Goal: Communication & Community: Participate in discussion

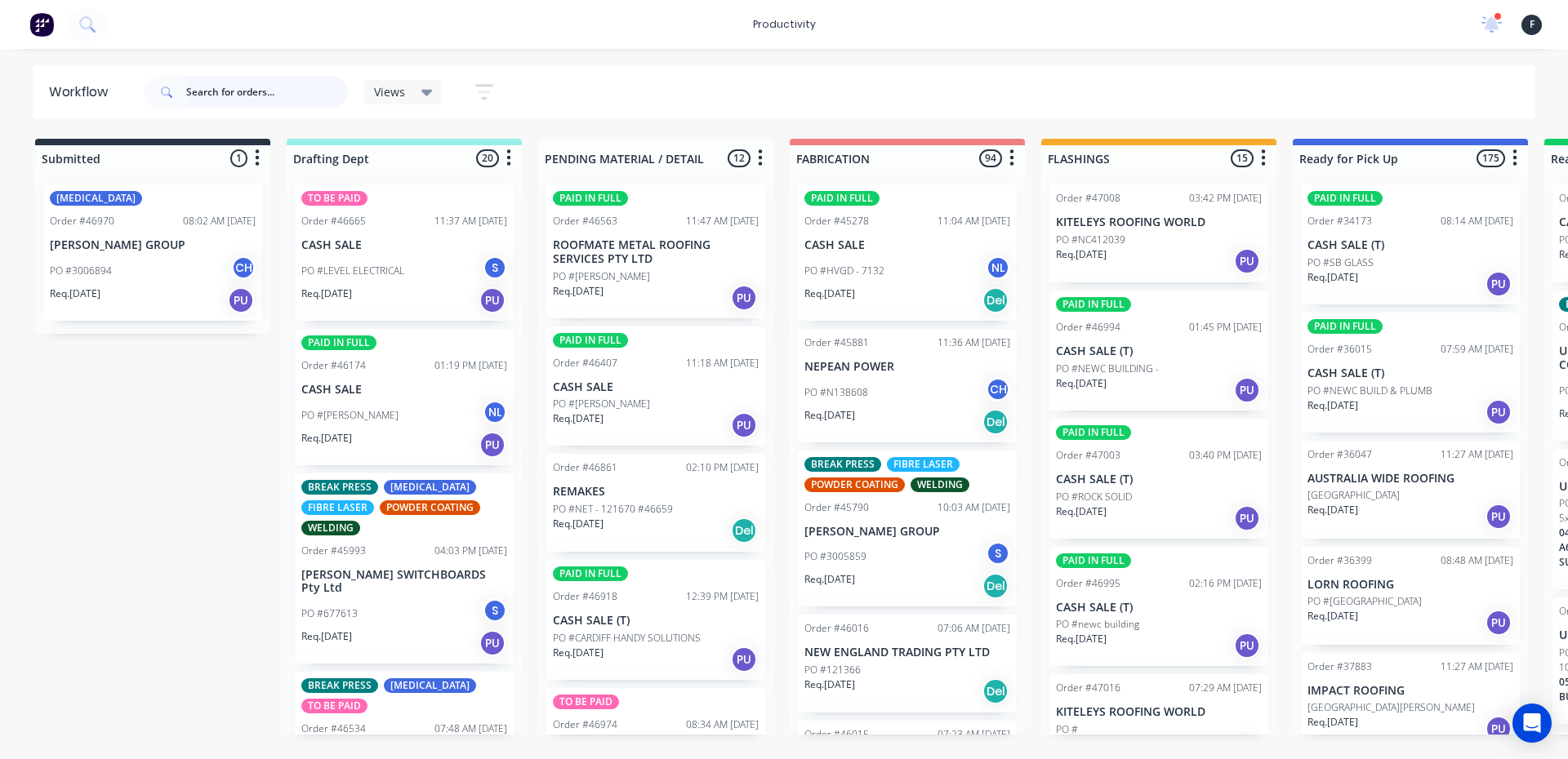
drag, startPoint x: 0, startPoint y: 0, endPoint x: 278, endPoint y: 86, distance: 291.0
click at [278, 86] on input "text" at bounding box center [267, 92] width 161 height 33
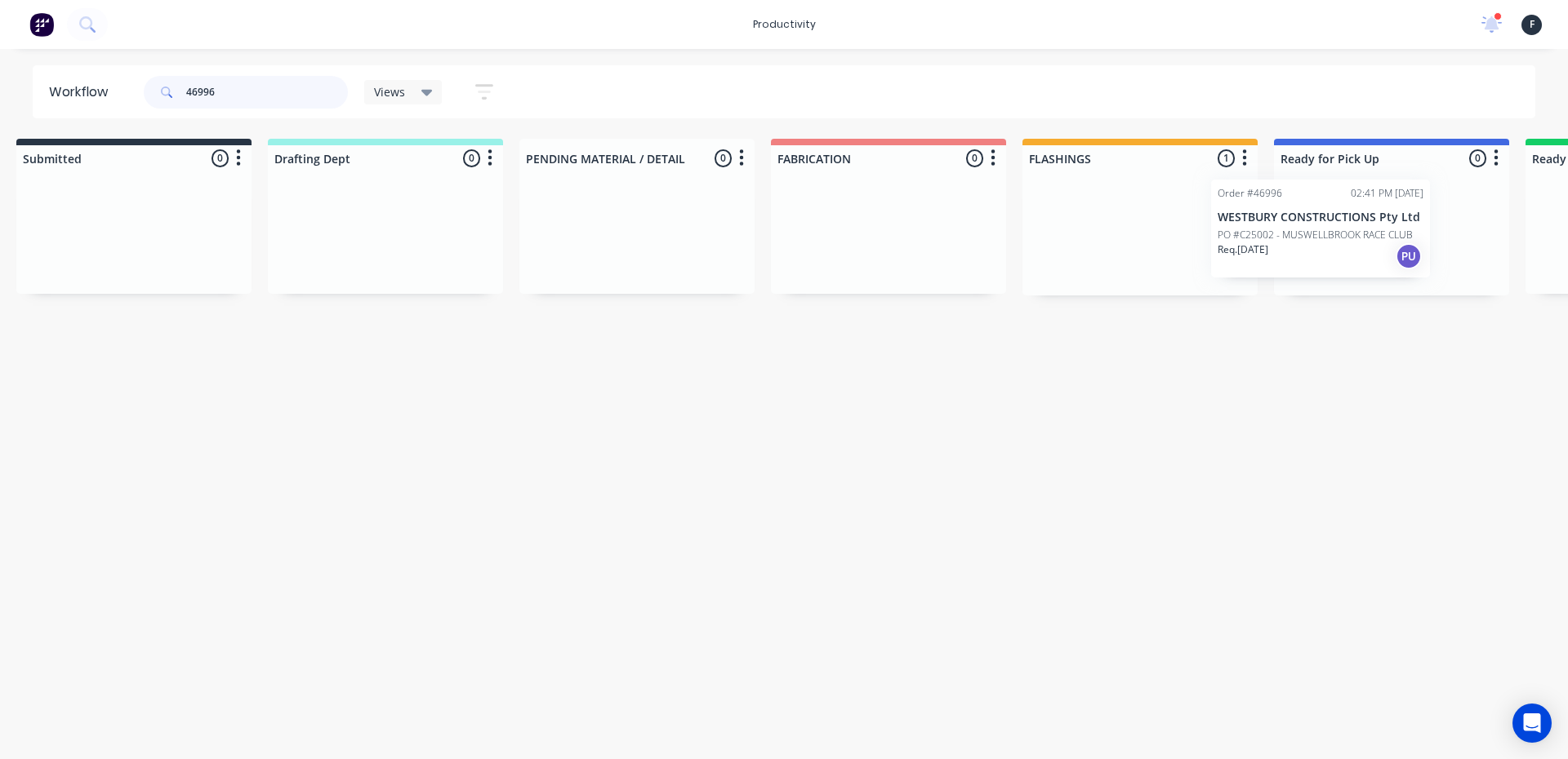
drag, startPoint x: 1164, startPoint y: 236, endPoint x: 1341, endPoint y: 232, distance: 177.0
click at [1341, 232] on div "Submitted 0 Sort By Created date Required date Order number Customer name Most …" at bounding box center [1330, 217] width 2723 height 157
type input "46996"
click at [1341, 233] on p "PO #C25002 - MUSWELLBROOK RACE CLUB" at bounding box center [1382, 240] width 195 height 15
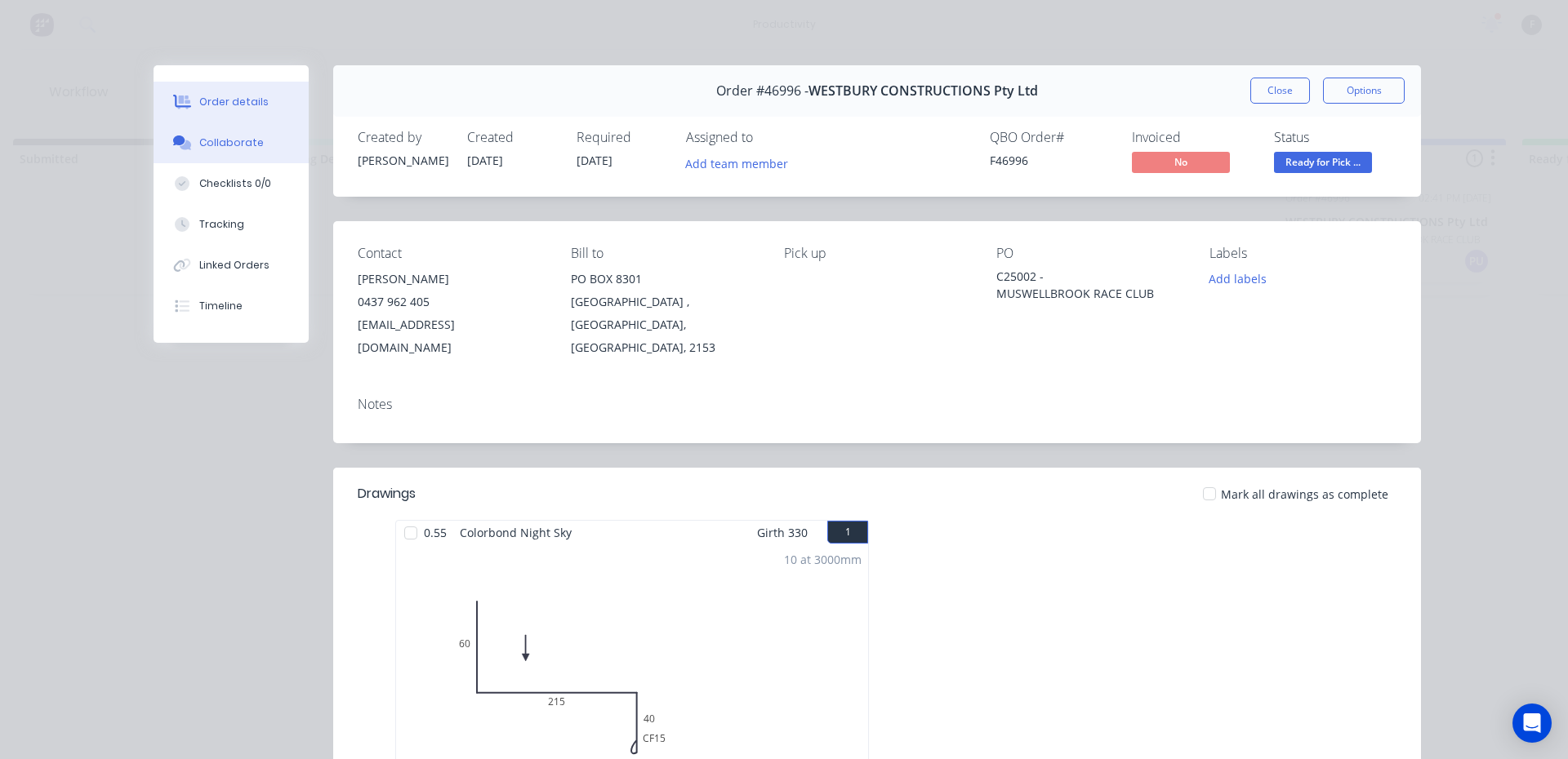
click at [268, 151] on button "Collaborate" at bounding box center [230, 142] width 155 height 41
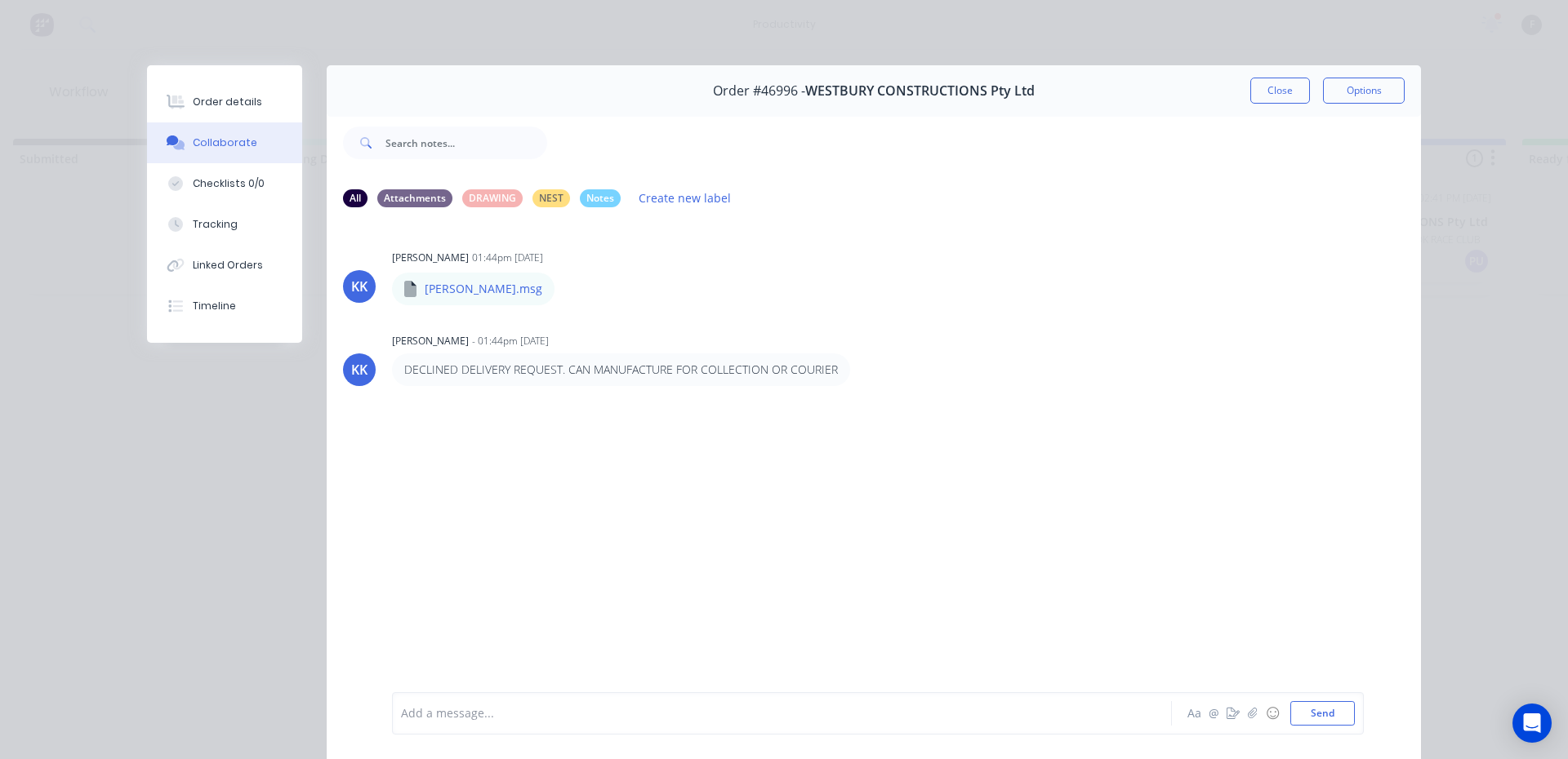
click at [602, 705] on div at bounding box center [759, 714] width 715 height 17
click at [1284, 100] on button "Close" at bounding box center [1280, 91] width 60 height 26
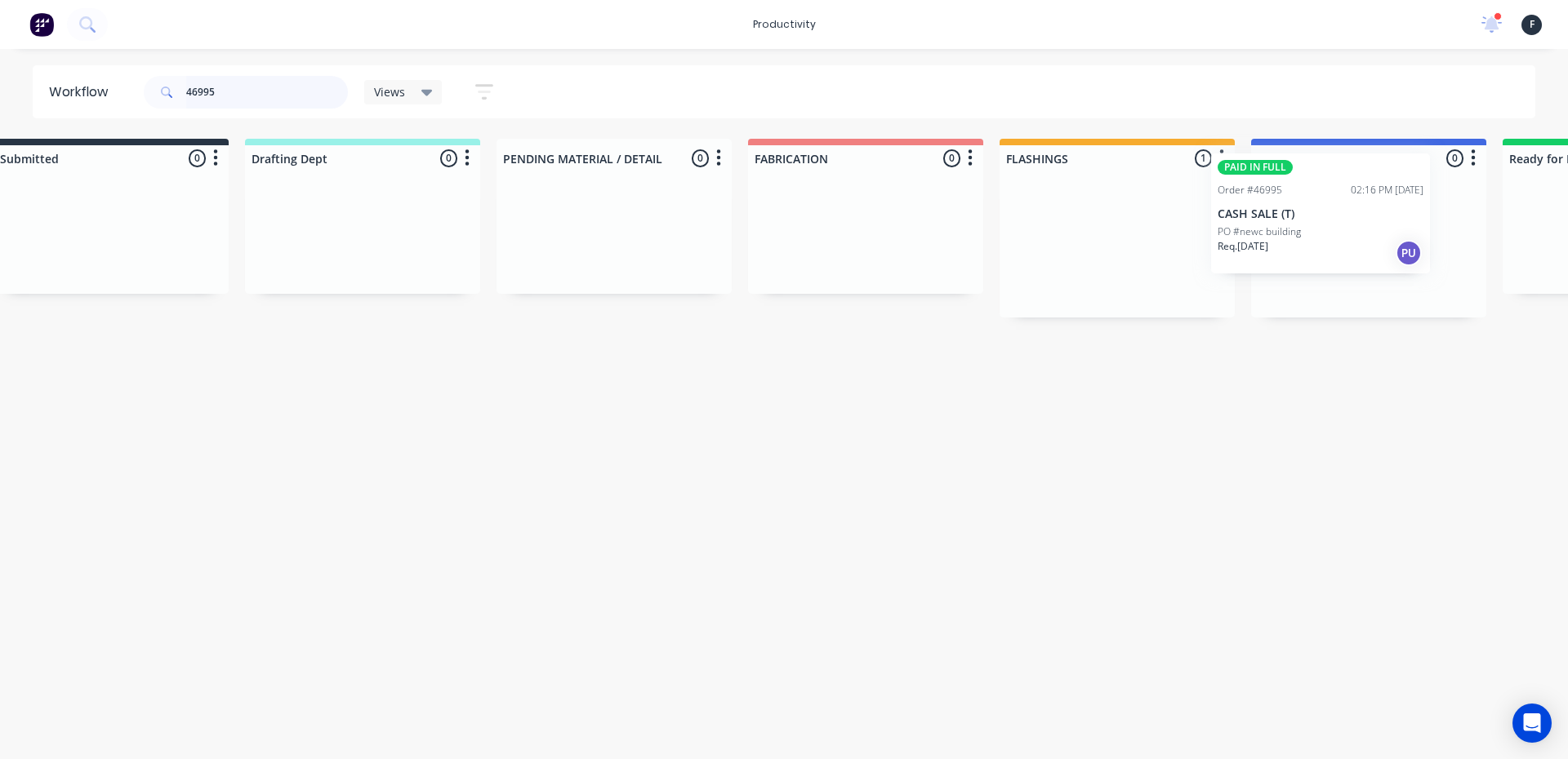
scroll to position [0, 82]
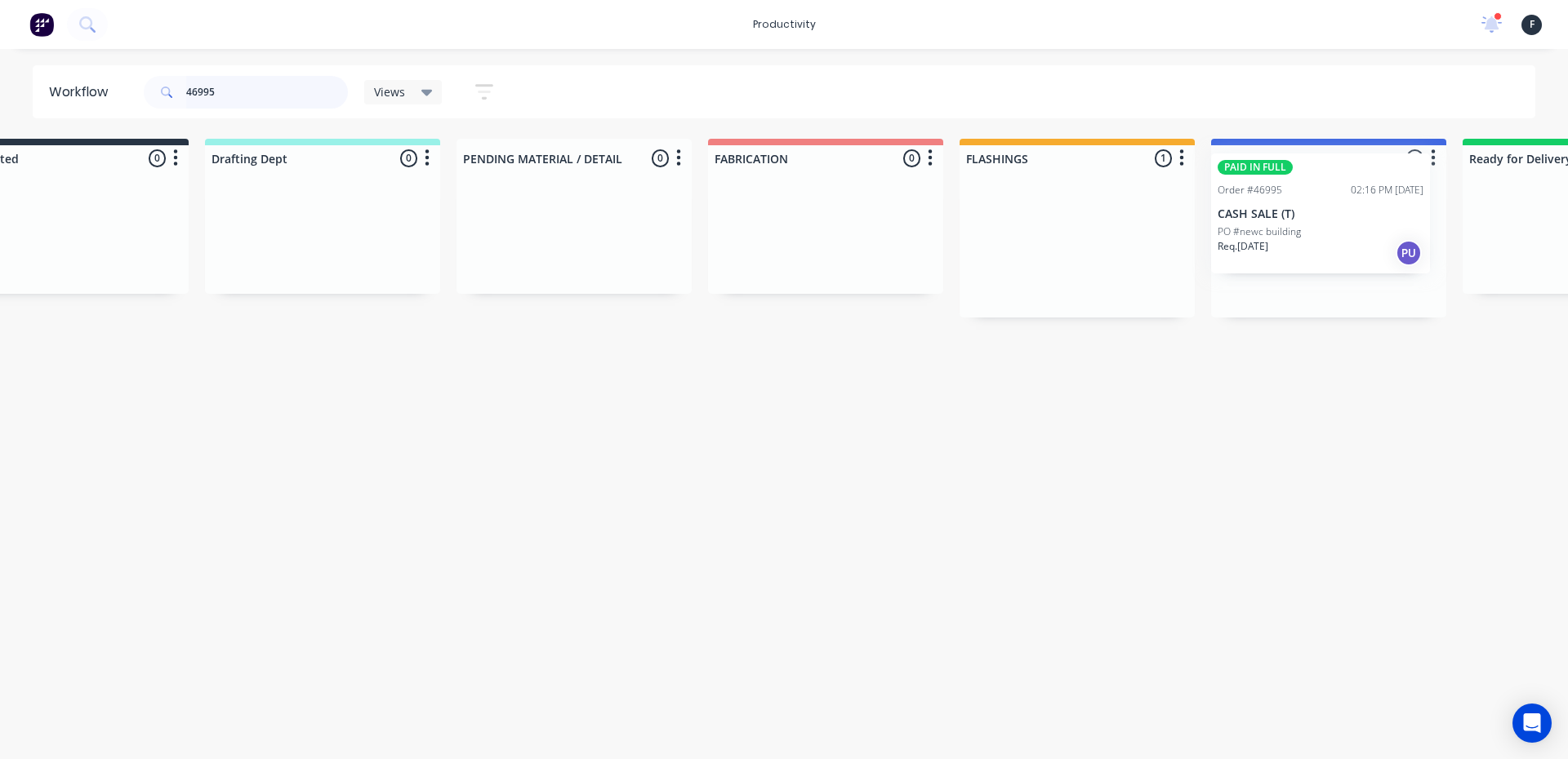
drag, startPoint x: 1127, startPoint y: 271, endPoint x: 1304, endPoint y: 234, distance: 180.8
click at [1304, 234] on div "Submitted 0 Sort By Created date Required date Order number Customer name Most …" at bounding box center [1267, 228] width 2723 height 179
type input "46995"
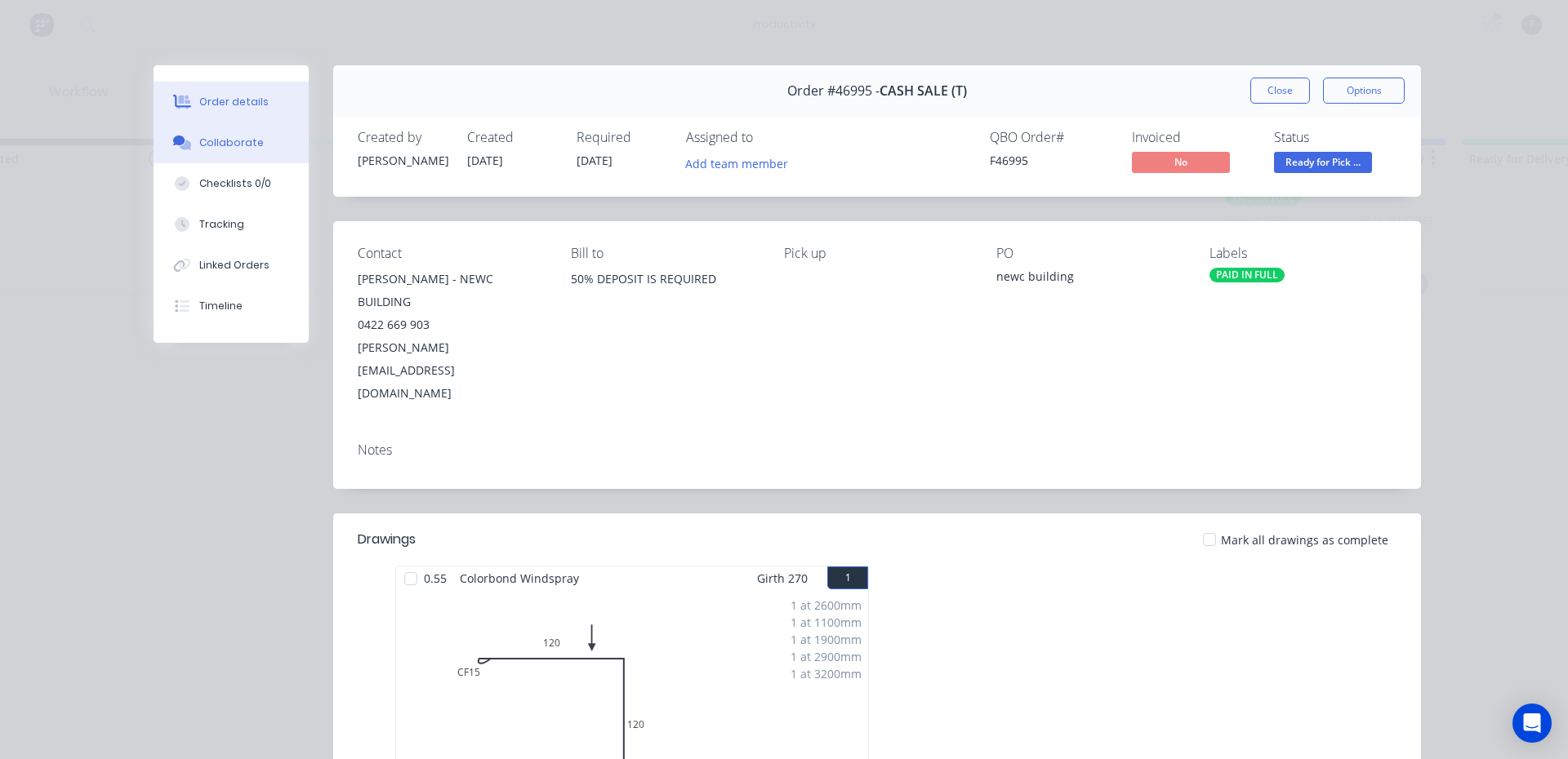
click at [235, 131] on button "Collaborate" at bounding box center [230, 142] width 155 height 41
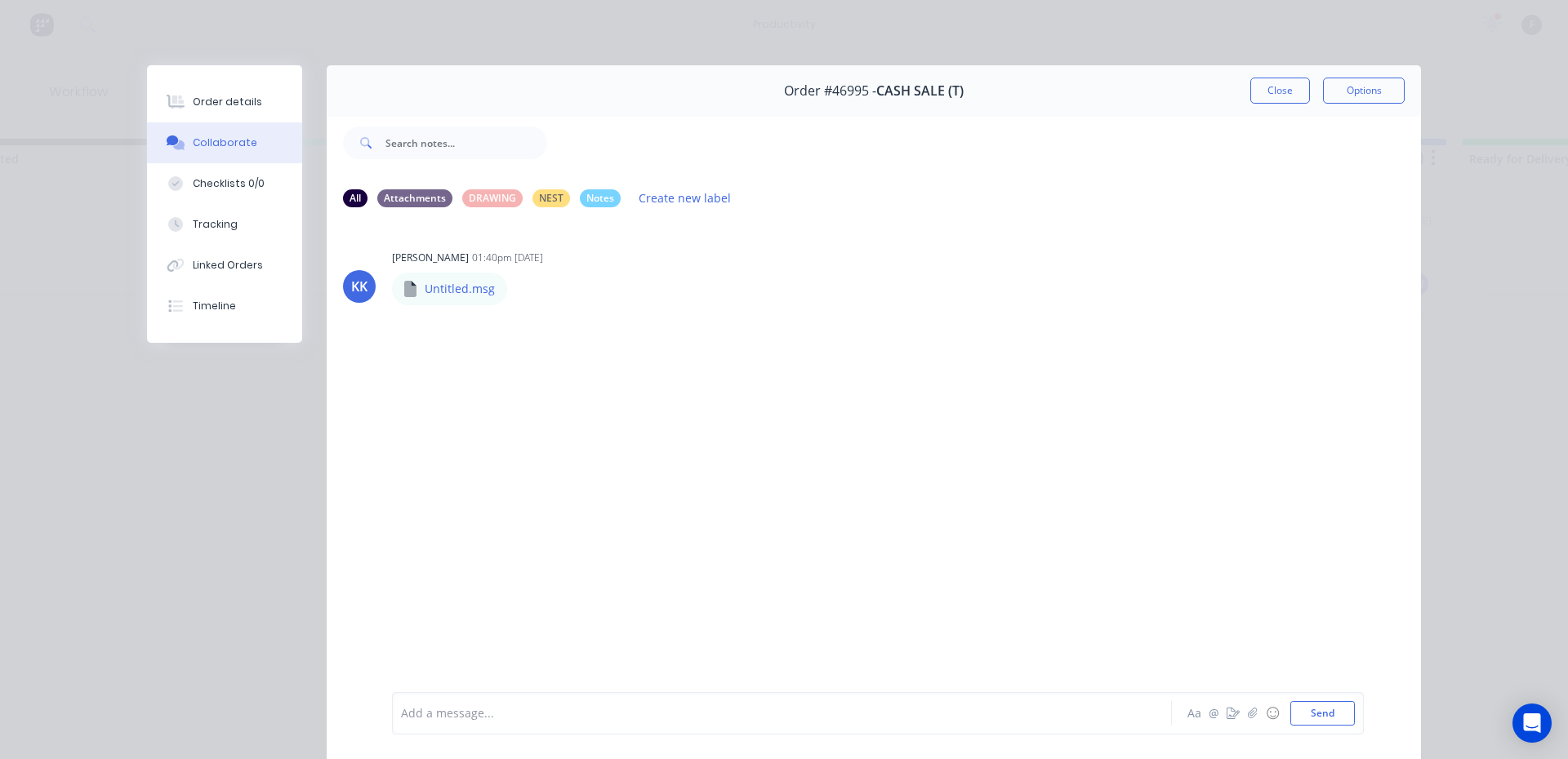
click at [480, 726] on div "Add a message... Aa @ ☺ Send" at bounding box center [877, 714] width 971 height 43
click at [492, 705] on div at bounding box center [759, 714] width 715 height 17
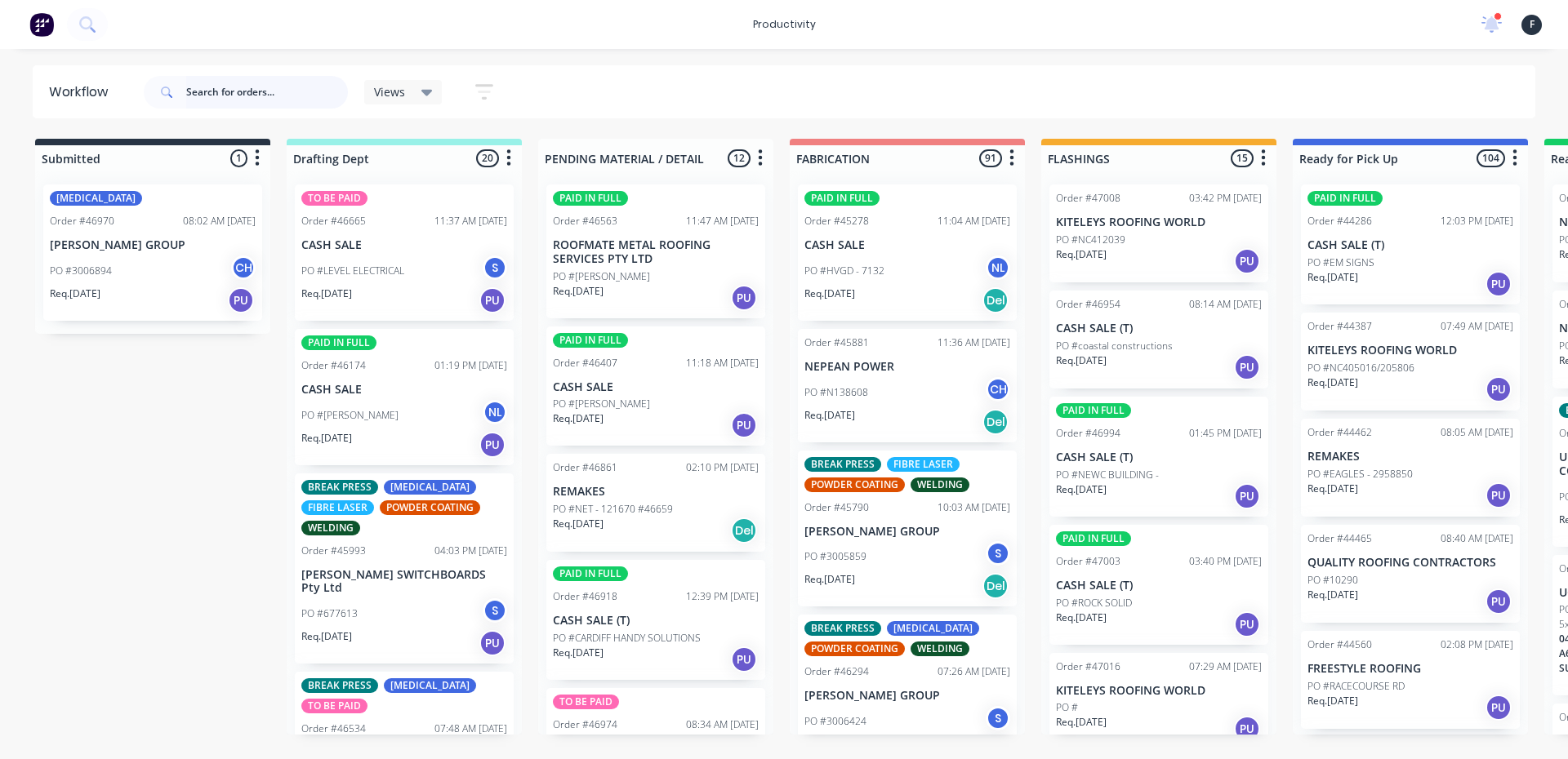
click at [268, 97] on input "text" at bounding box center [267, 92] width 161 height 33
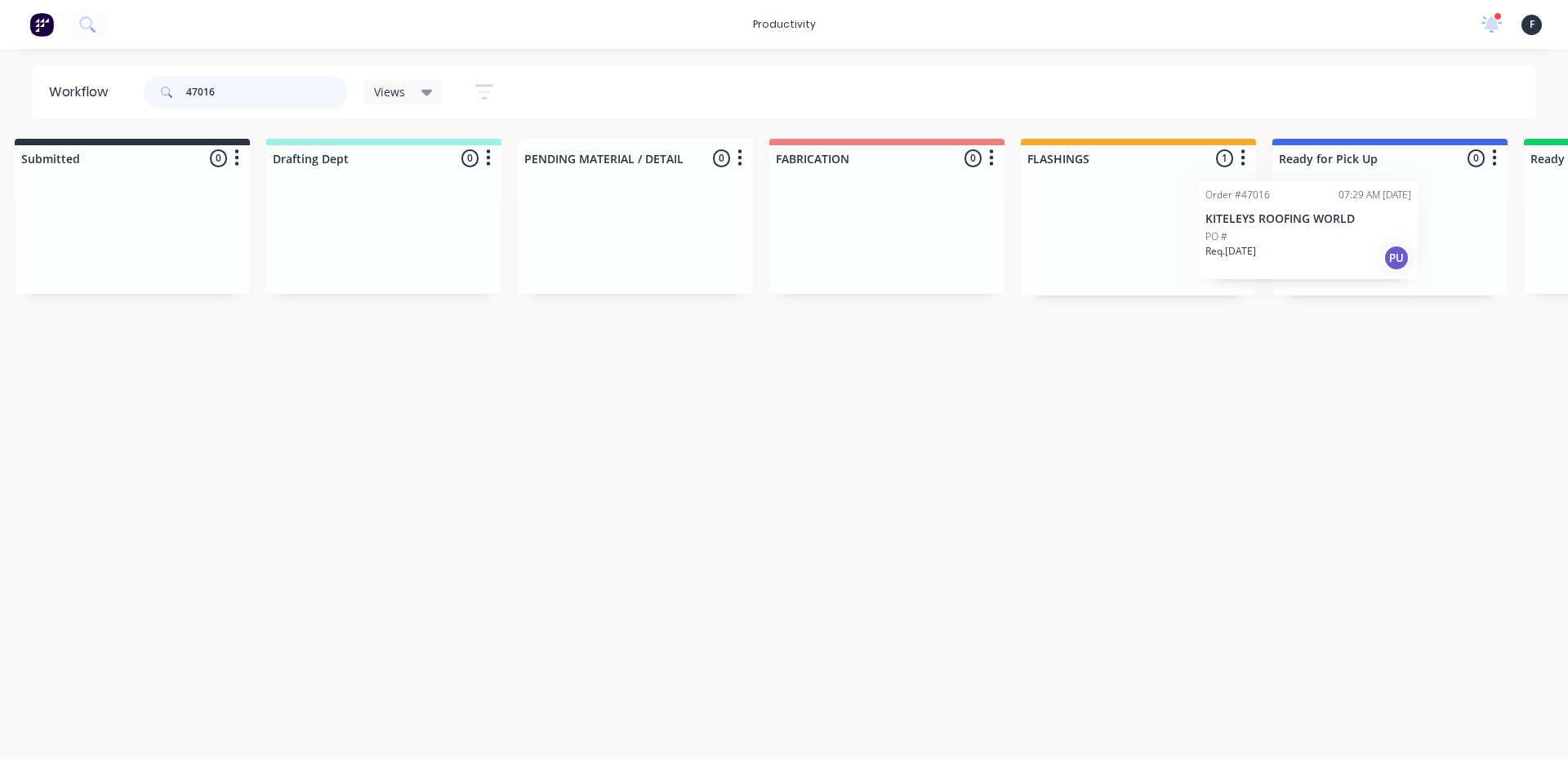
drag, startPoint x: 1197, startPoint y: 226, endPoint x: 1367, endPoint y: 222, distance: 170.0
click at [1367, 222] on div "Submitted 0 Sort By Created date Required date Order number Customer name Most …" at bounding box center [1329, 217] width 2723 height 157
type input "47016"
click at [1368, 220] on p "KITELEYS ROOFING WORLD" at bounding box center [1385, 222] width 206 height 14
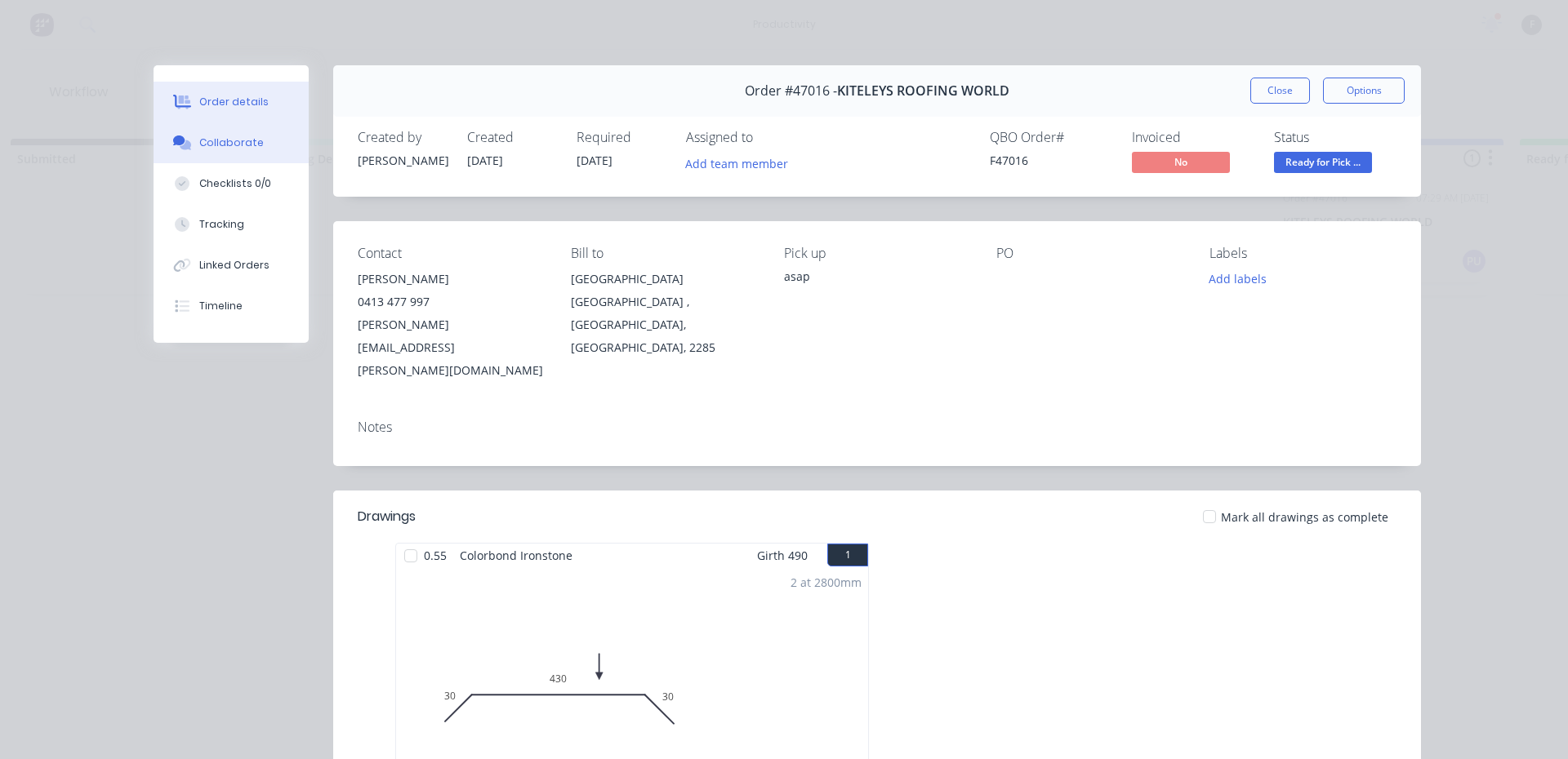
click at [170, 134] on button "Collaborate" at bounding box center [230, 142] width 155 height 41
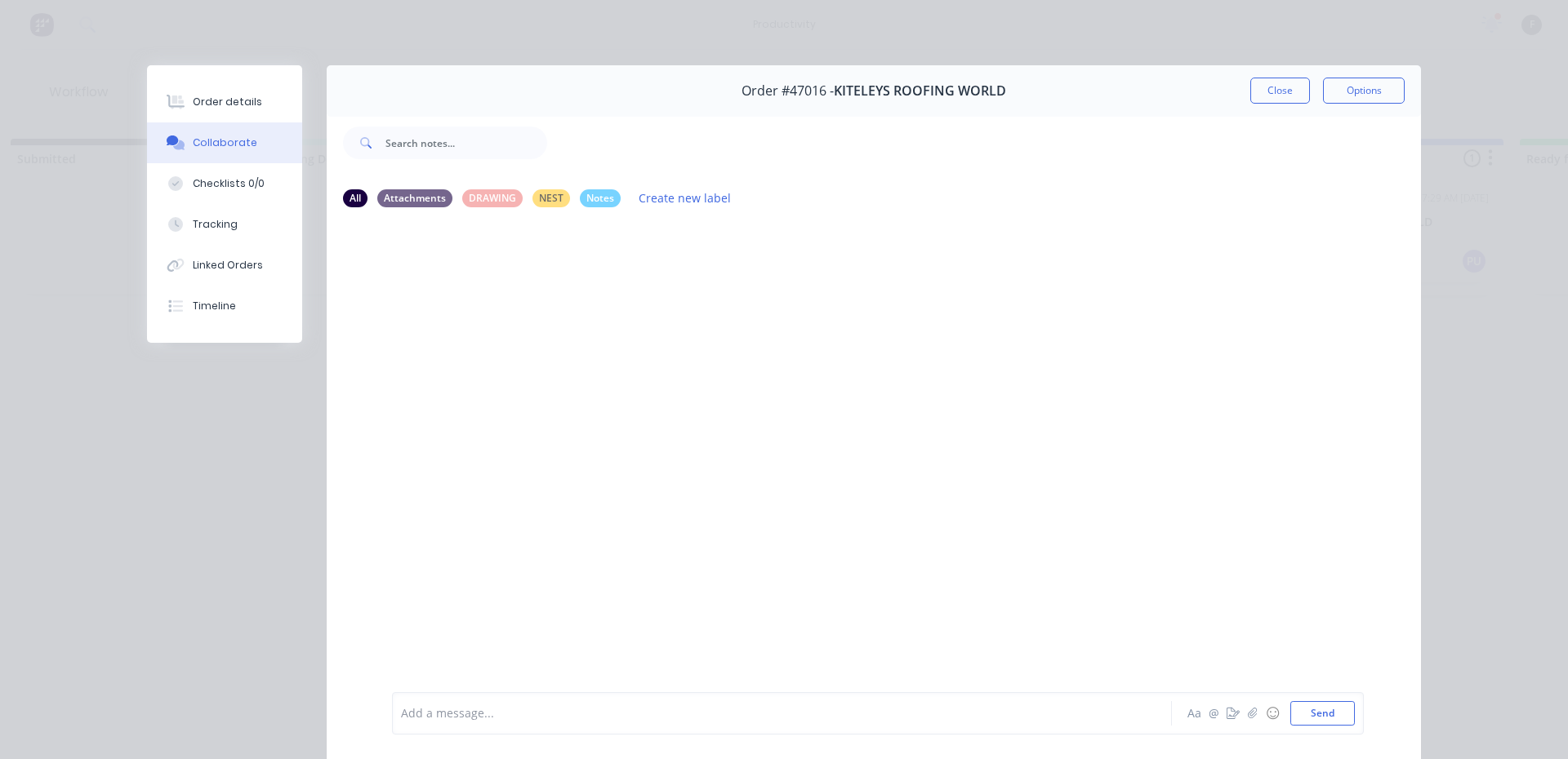
click at [147, 122] on button "Collaborate" at bounding box center [224, 142] width 155 height 41
click at [842, 708] on div at bounding box center [759, 714] width 715 height 17
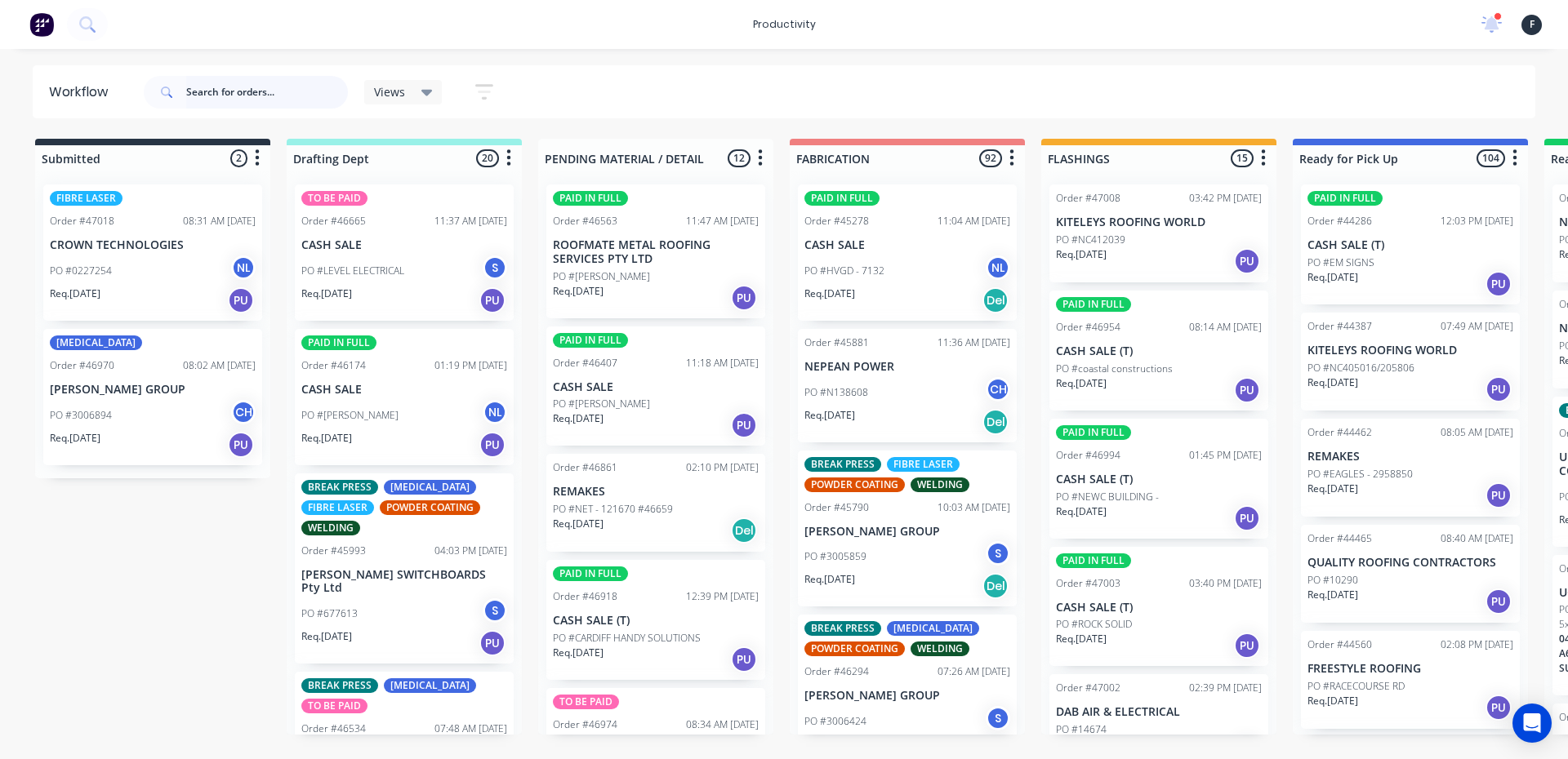
click at [256, 87] on input "text" at bounding box center [267, 92] width 161 height 33
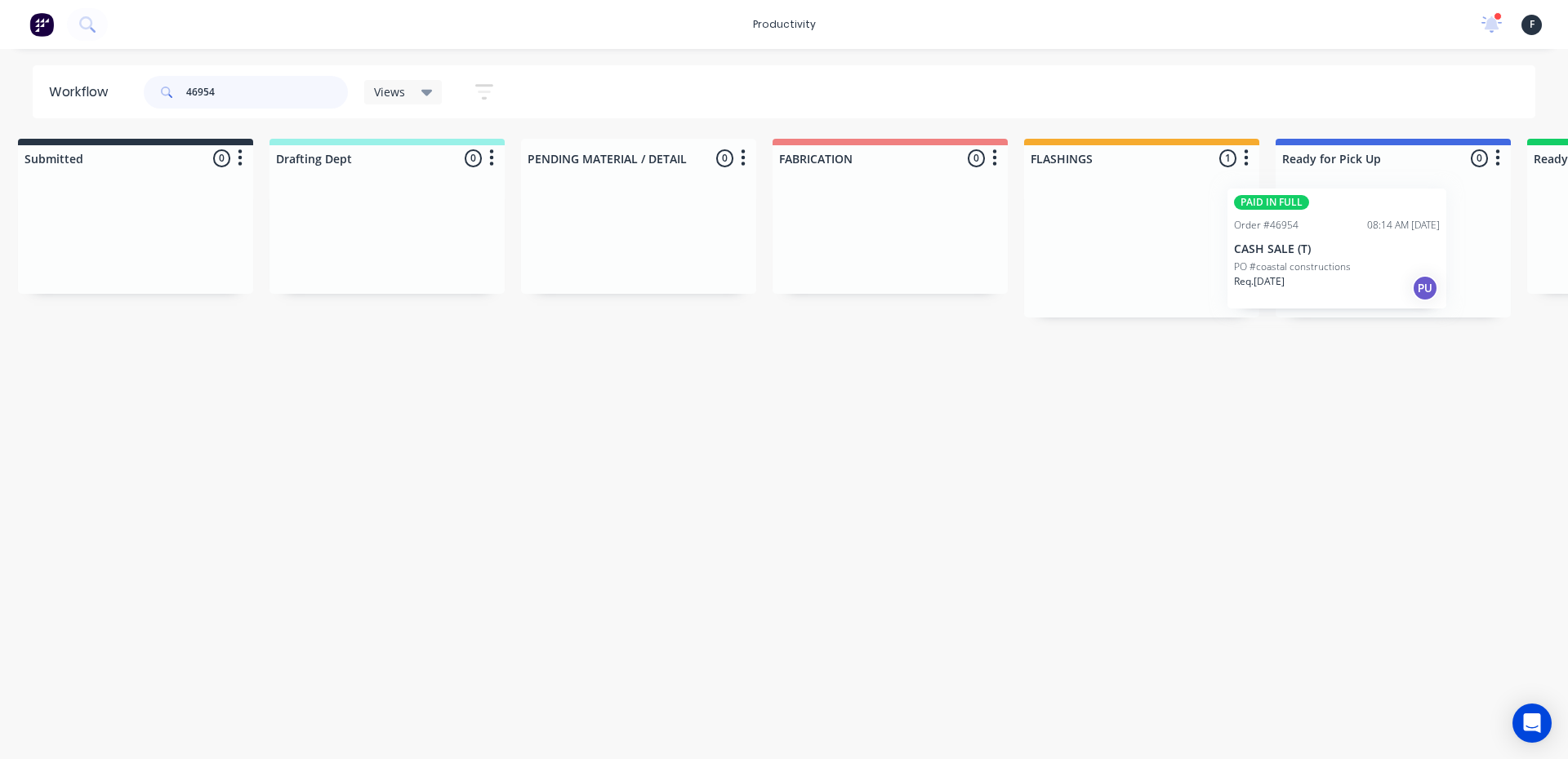
drag, startPoint x: 1190, startPoint y: 262, endPoint x: 1374, endPoint y: 267, distance: 184.1
click at [1374, 267] on div "Submitted 0 Sort By Created date Required date Order number Customer name Most …" at bounding box center [1332, 228] width 2723 height 179
type input "46954"
click at [1376, 259] on div at bounding box center [1391, 244] width 235 height 146
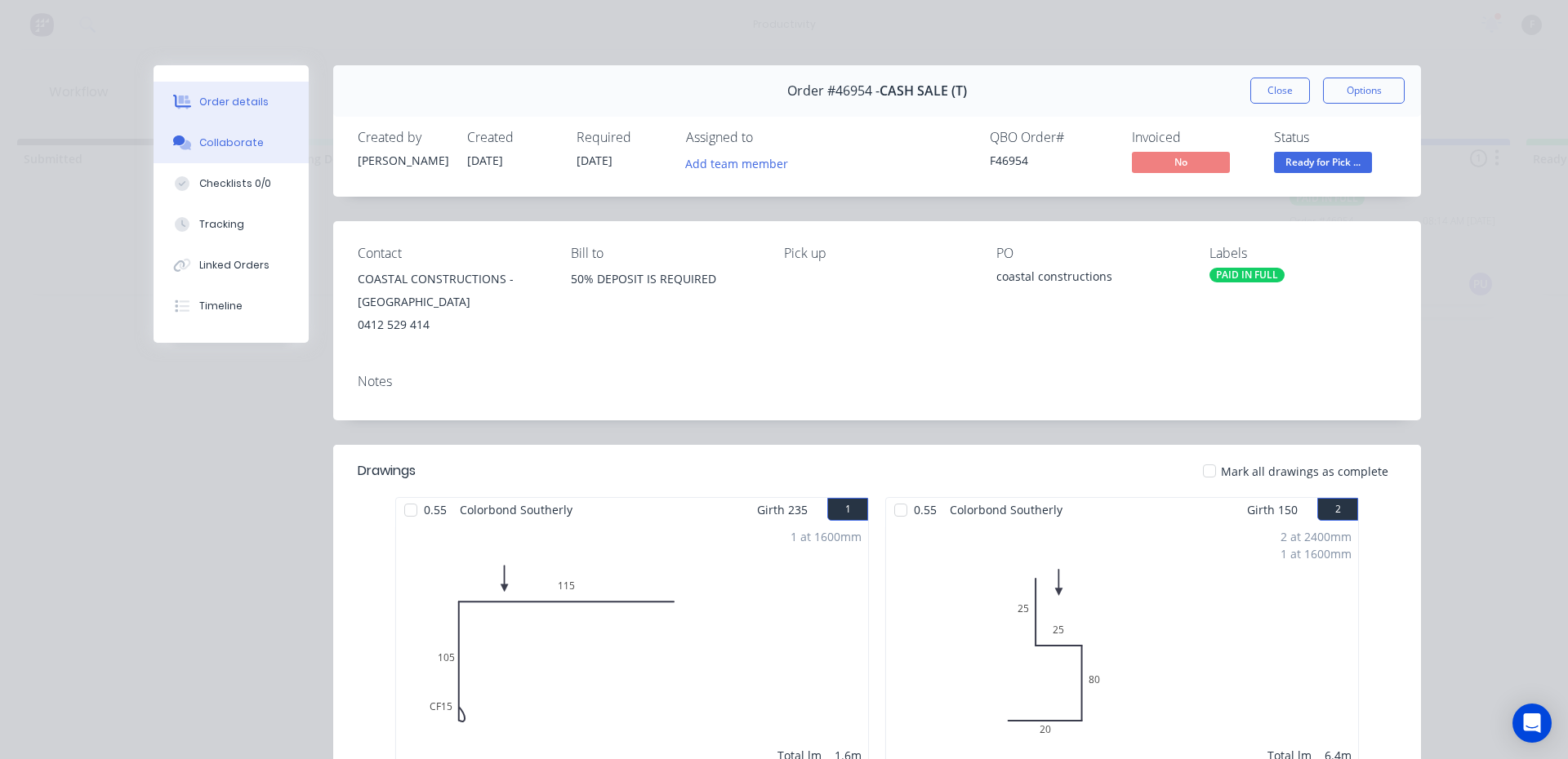
click at [267, 159] on button "Collaborate" at bounding box center [230, 142] width 155 height 41
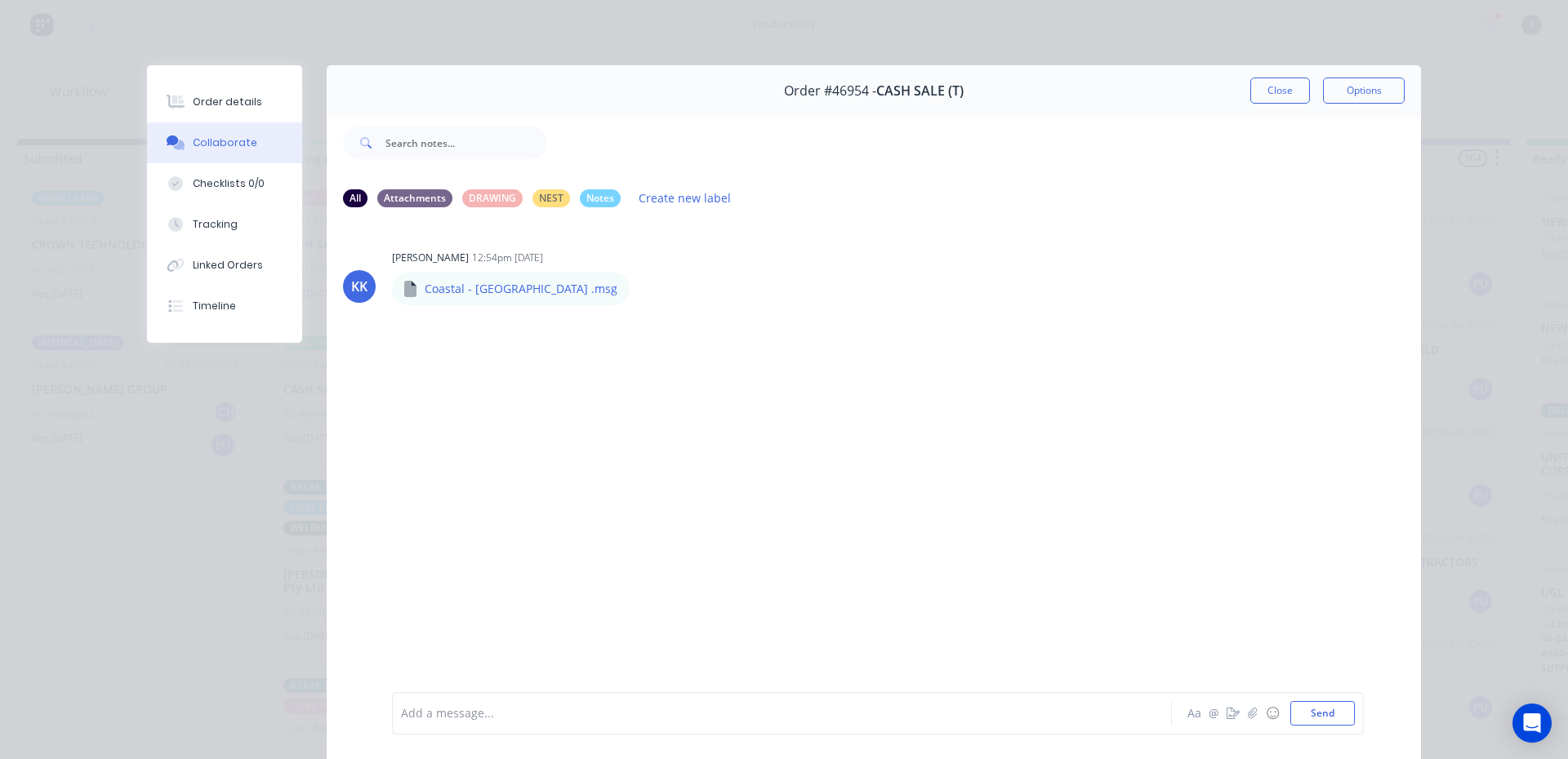
click at [648, 714] on div at bounding box center [759, 714] width 715 height 17
click at [1289, 94] on button "Close" at bounding box center [1280, 91] width 60 height 26
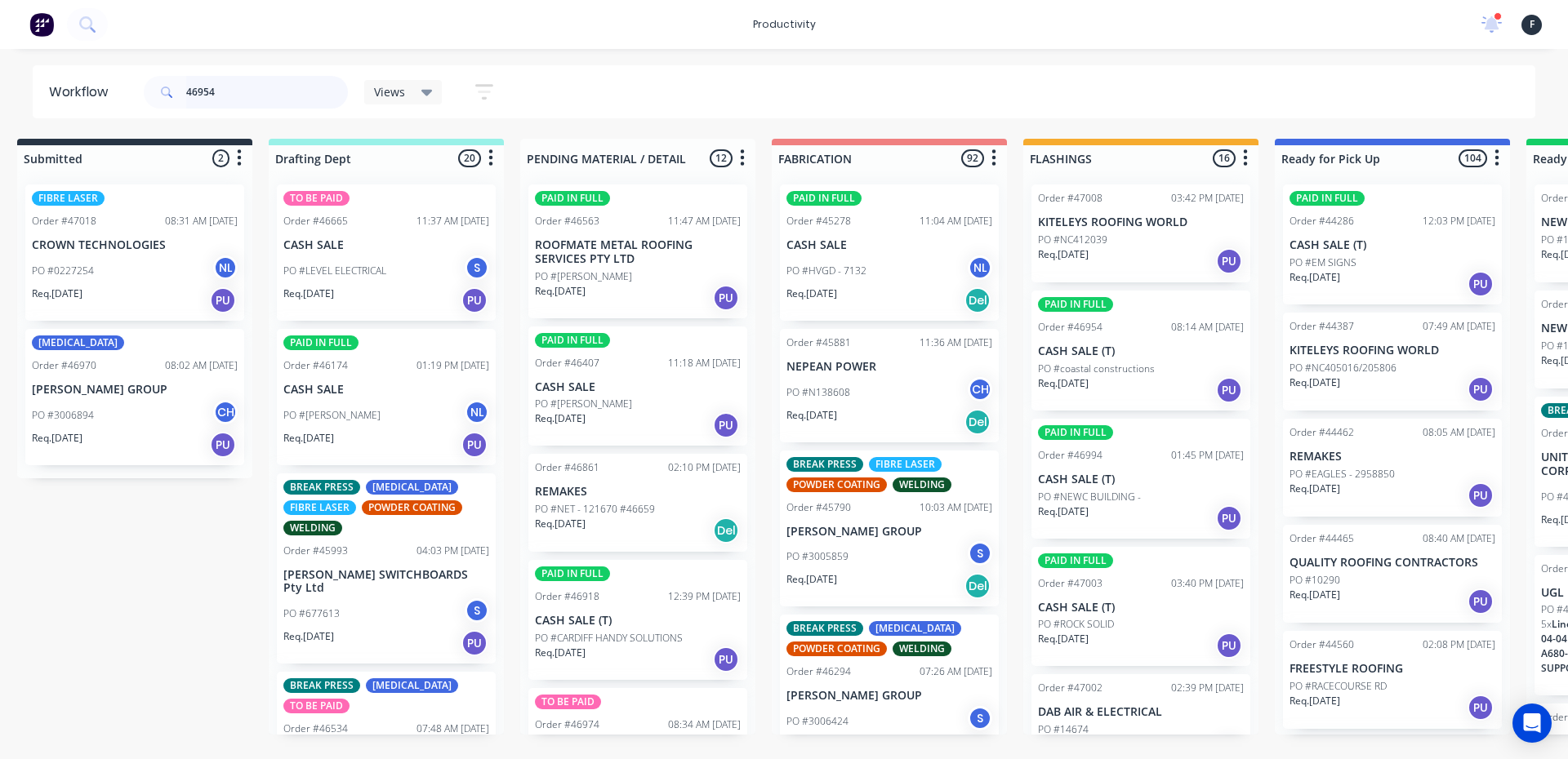
click at [284, 102] on input "46954" at bounding box center [267, 92] width 161 height 33
type input "46954"
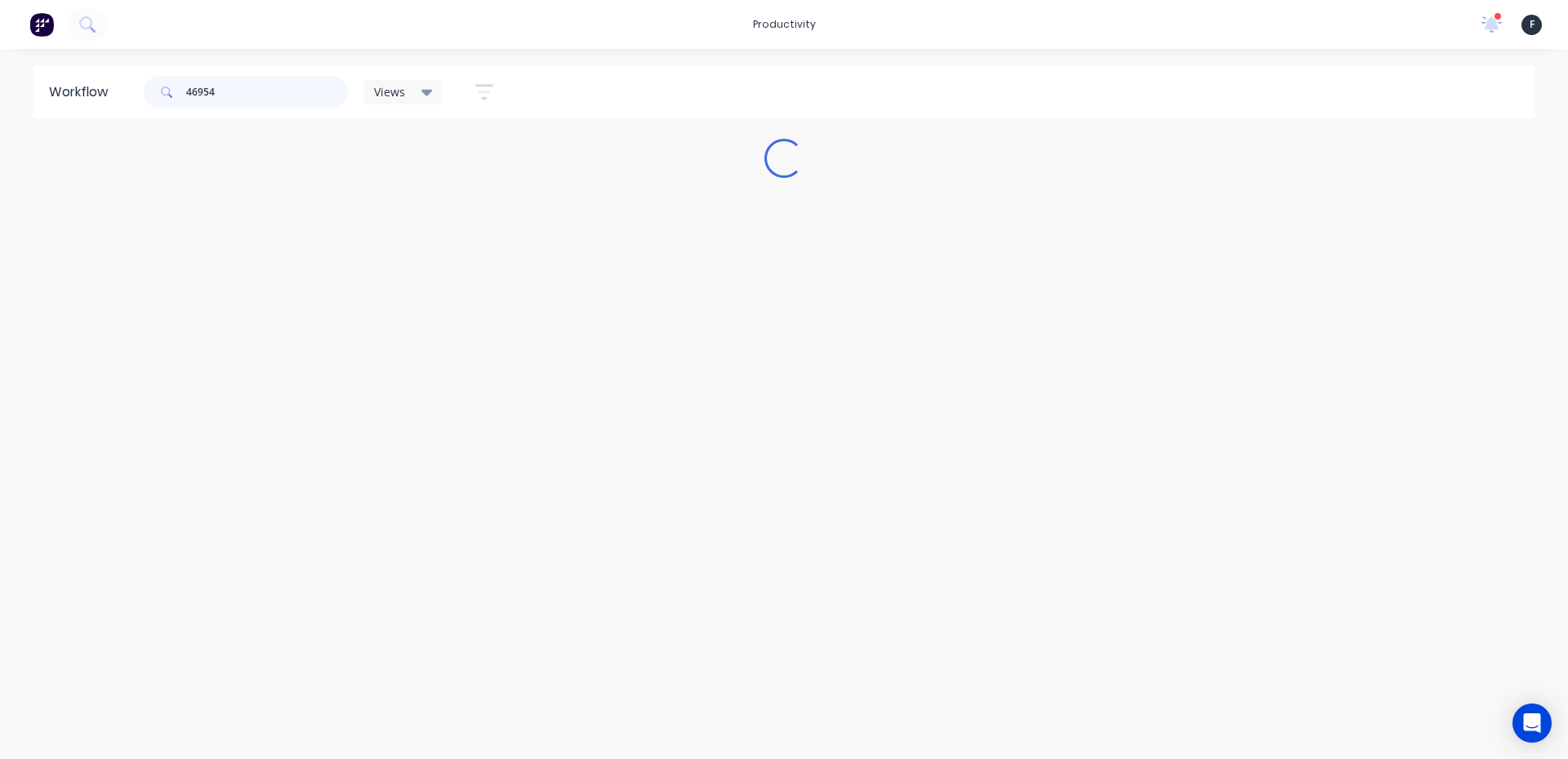
scroll to position [0, 0]
